Goal: Task Accomplishment & Management: Manage account settings

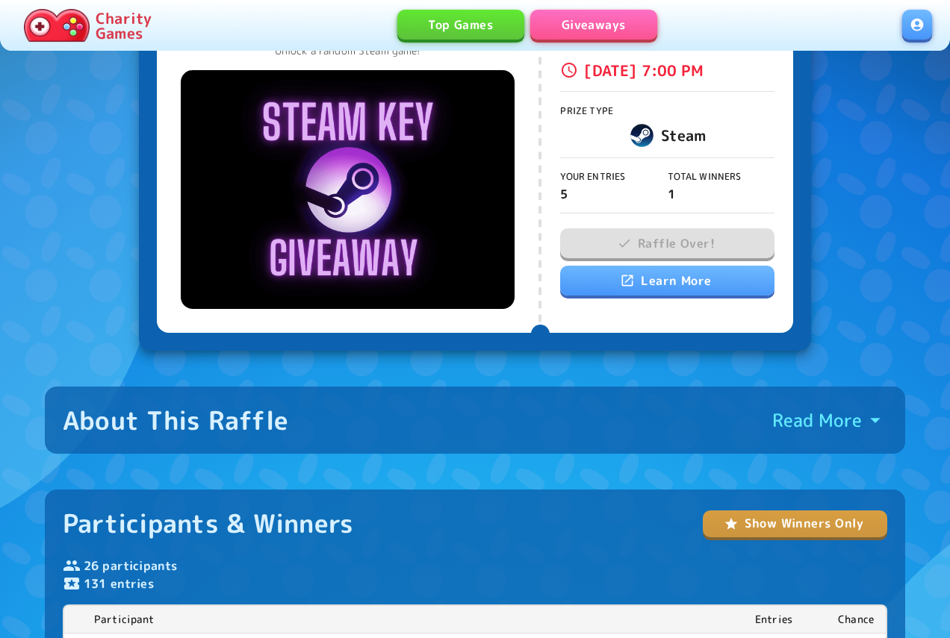
scroll to position [305, 0]
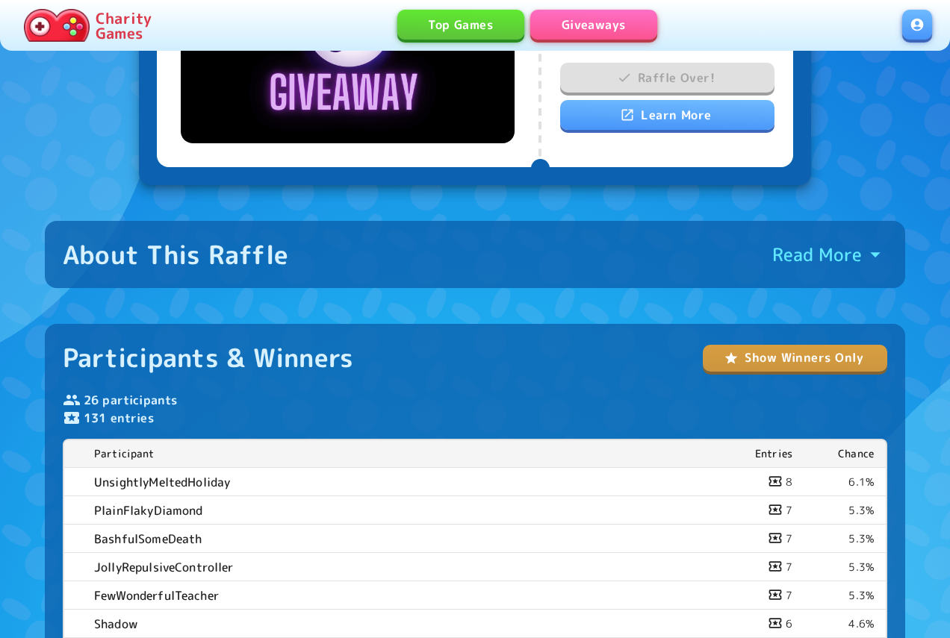
click at [760, 353] on button "Show Winners Only" at bounding box center [795, 358] width 184 height 27
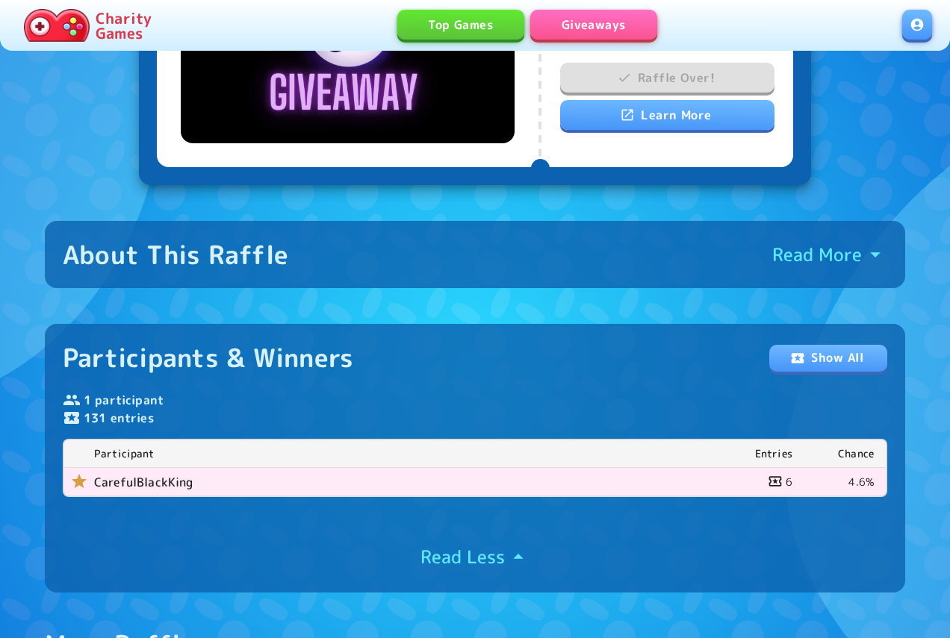
click at [808, 352] on button "Show All" at bounding box center [828, 358] width 118 height 27
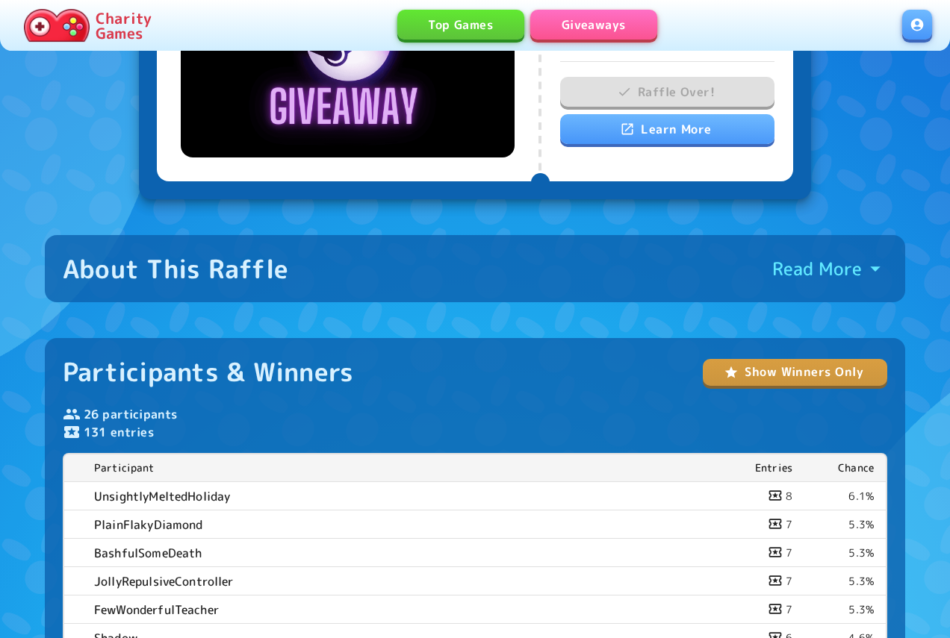
scroll to position [0, 0]
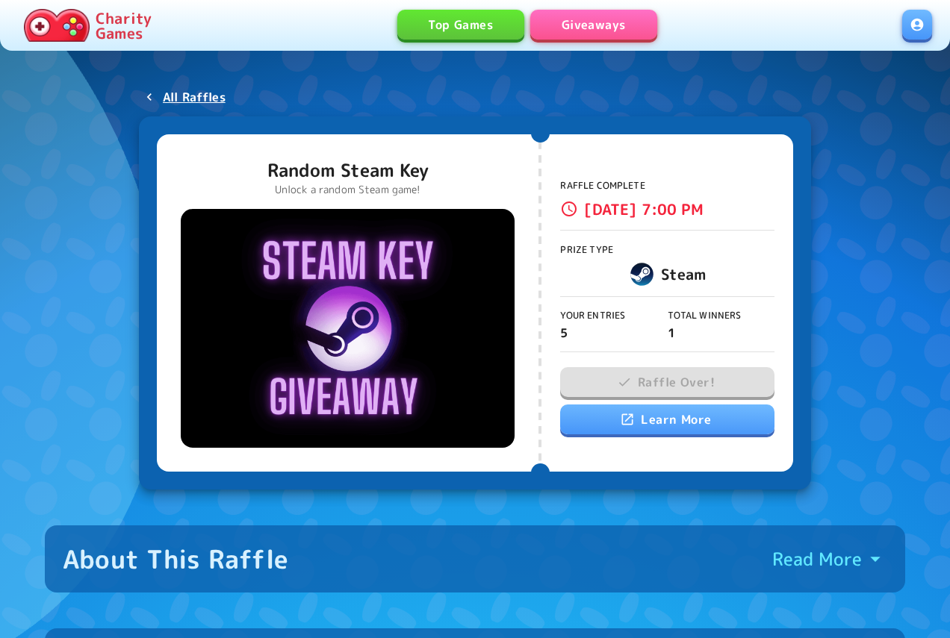
click at [921, 34] on link at bounding box center [917, 25] width 30 height 30
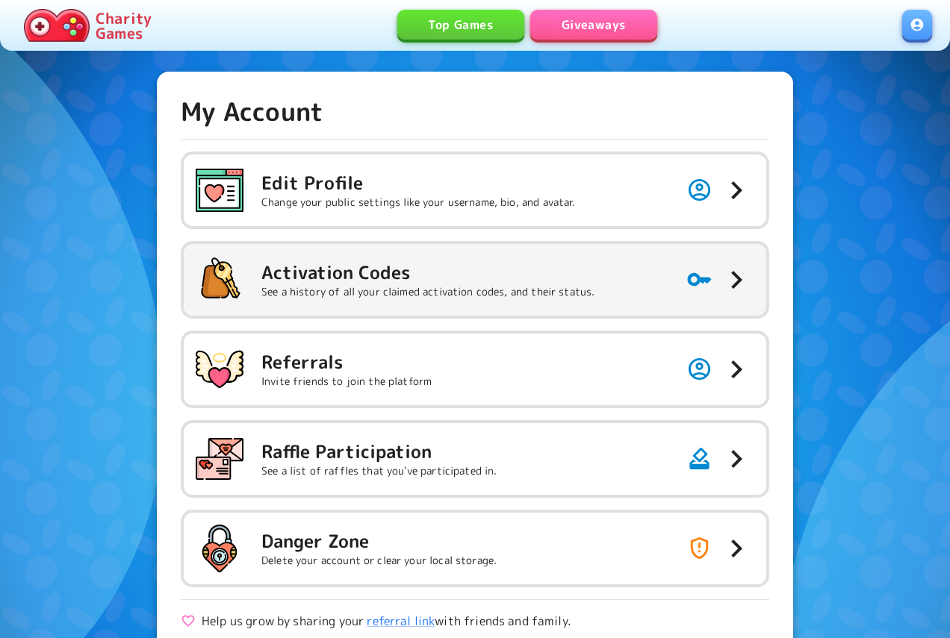
click at [651, 292] on button "Activation Codes See a history of all your claimed activation codes, and their …" at bounding box center [475, 280] width 582 height 72
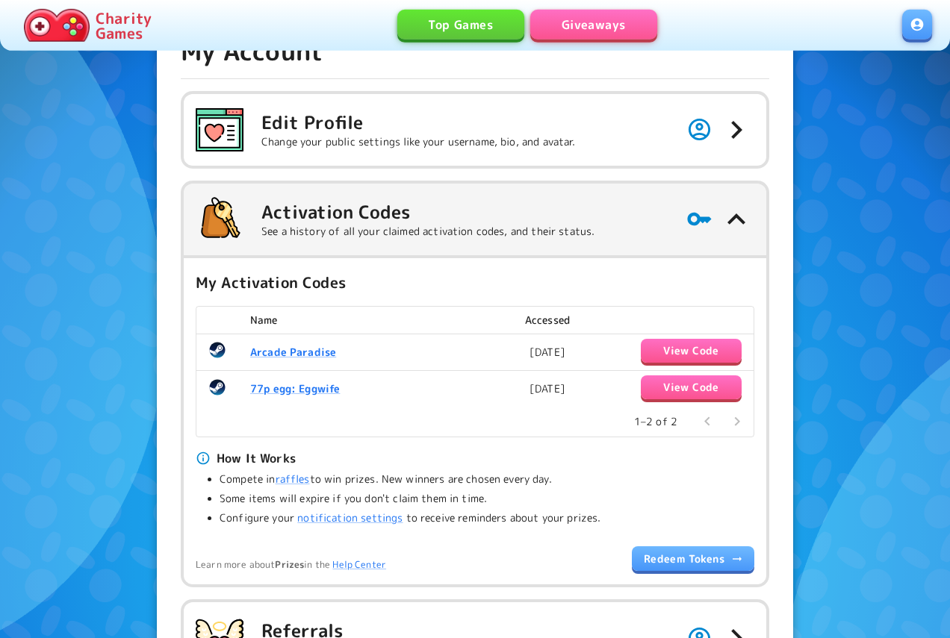
scroll to position [76, 0]
